Goal: Information Seeking & Learning: Understand process/instructions

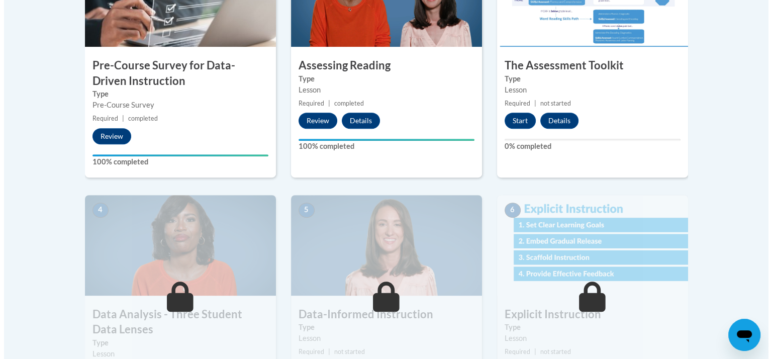
scroll to position [383, 0]
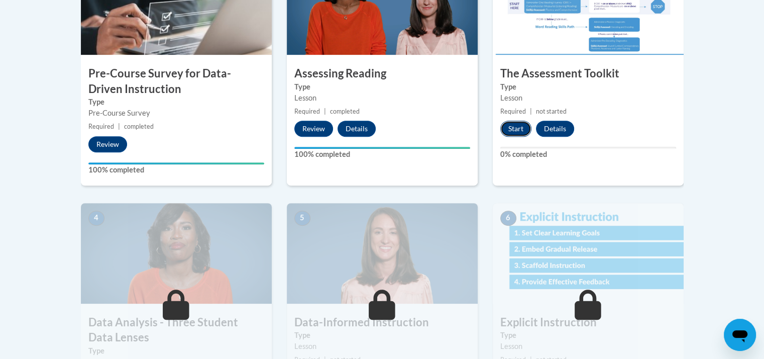
click at [505, 127] on button "Start" at bounding box center [515, 129] width 31 height 16
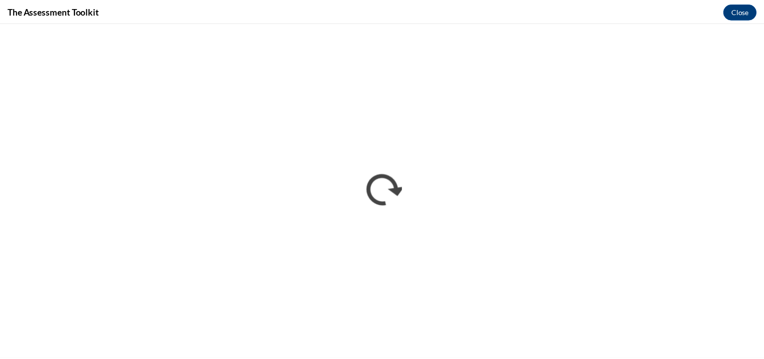
scroll to position [0, 0]
click at [750, 10] on button "Close" at bounding box center [748, 11] width 34 height 16
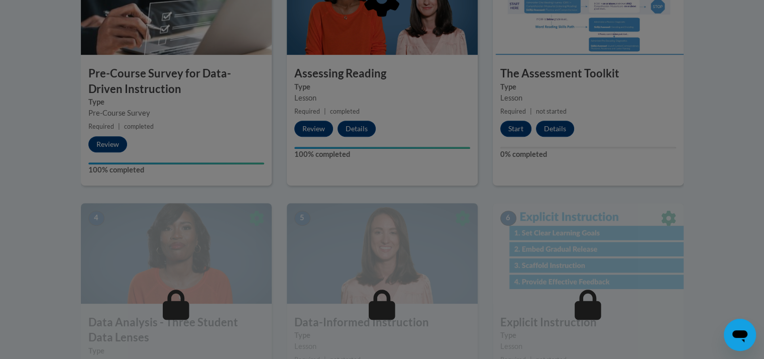
click at [734, 228] on div at bounding box center [382, 179] width 764 height 359
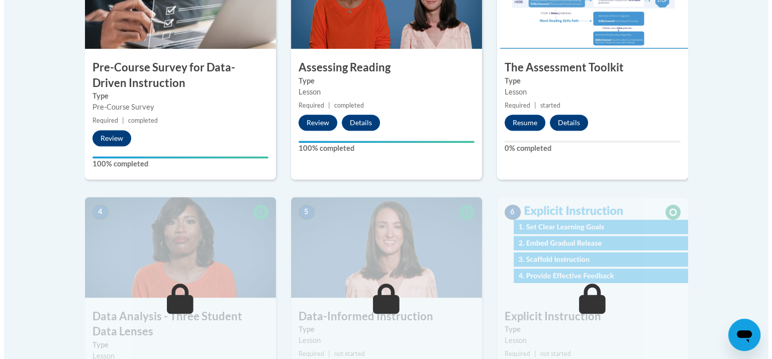
scroll to position [387, 0]
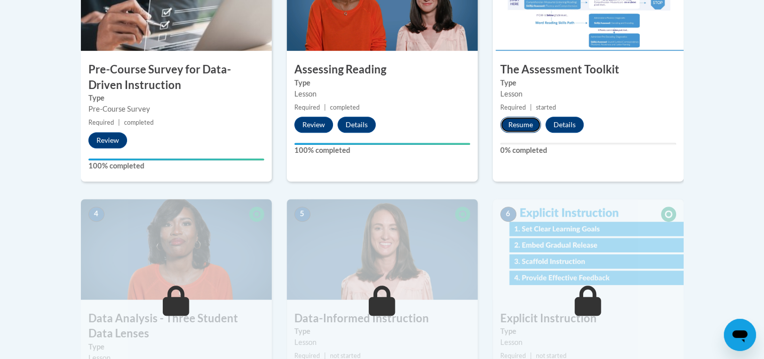
click at [522, 125] on button "Resume" at bounding box center [520, 125] width 41 height 16
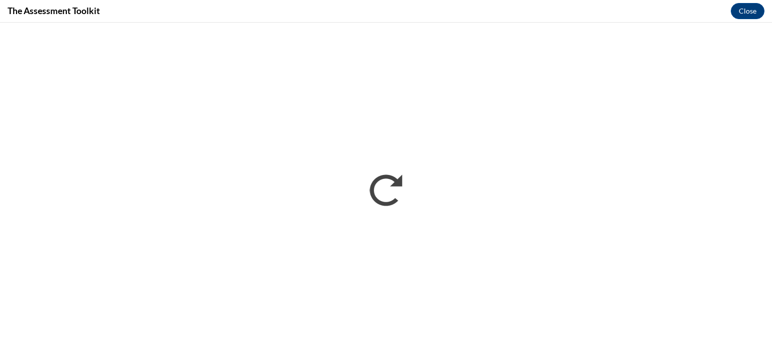
scroll to position [0, 0]
